Goal: Task Accomplishment & Management: Use online tool/utility

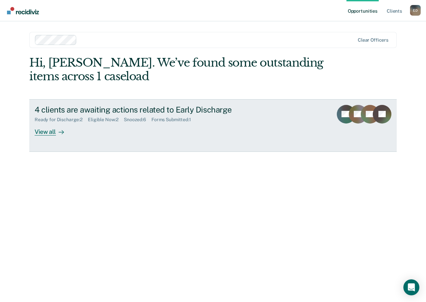
click at [51, 130] on div "View all" at bounding box center [53, 128] width 37 height 13
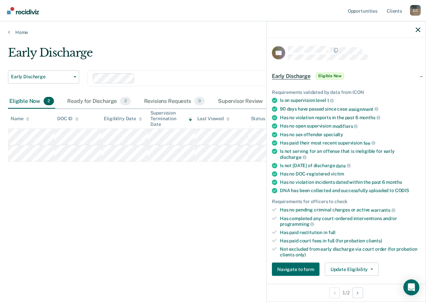
scroll to position [100, 0]
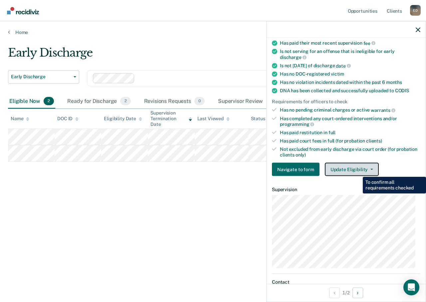
click at [357, 169] on button "Update Eligibility" at bounding box center [352, 169] width 54 height 13
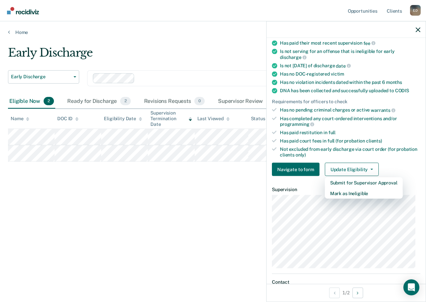
click at [186, 195] on div "Early Discharge Early Discharge Early Discharge Clear officers Eligible Now 2 R…" at bounding box center [213, 149] width 410 height 206
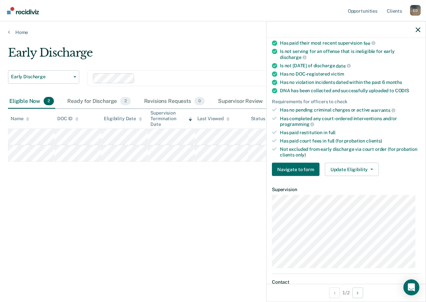
click at [421, 28] on div at bounding box center [346, 29] width 159 height 17
click at [419, 29] on icon "button" at bounding box center [418, 29] width 5 height 5
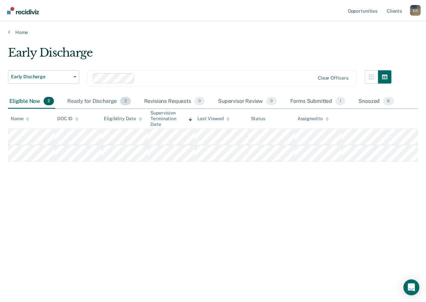
click at [93, 101] on div "Ready for Discharge 2" at bounding box center [99, 101] width 66 height 15
click at [312, 100] on div "Forms Submitted 1" at bounding box center [318, 101] width 58 height 15
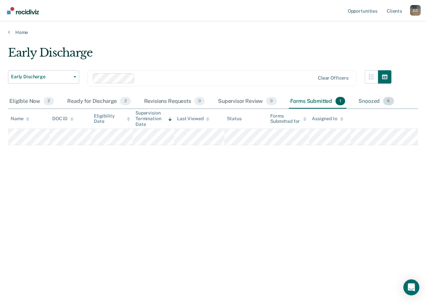
click at [362, 104] on div "Snoozed 6" at bounding box center [376, 101] width 38 height 15
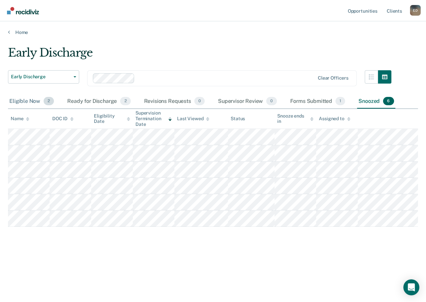
click at [17, 98] on div "Eligible Now 2" at bounding box center [31, 101] width 47 height 15
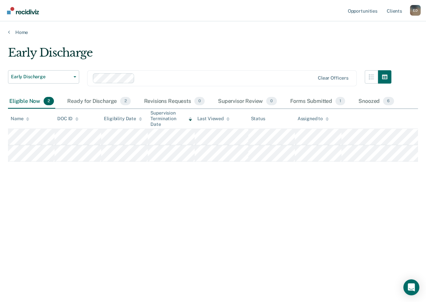
click at [135, 221] on div "Early Discharge Early Discharge Early Discharge Clear officers Eligible Now 2 R…" at bounding box center [213, 149] width 410 height 206
